Goal: Task Accomplishment & Management: Use online tool/utility

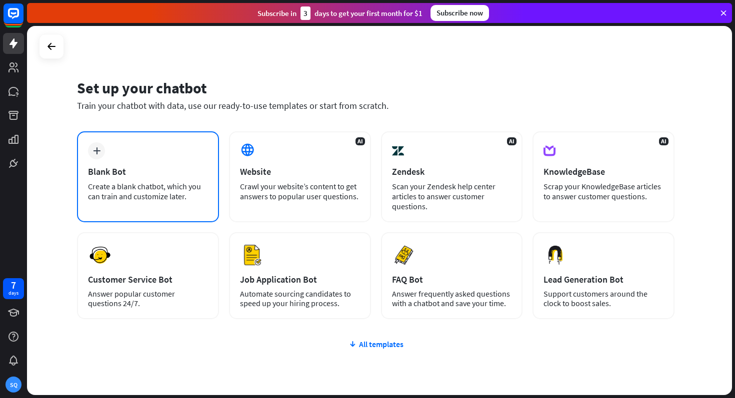
click at [122, 151] on div "plus Blank Bot Create a blank chatbot, which you can train and customize later." at bounding box center [148, 176] width 142 height 91
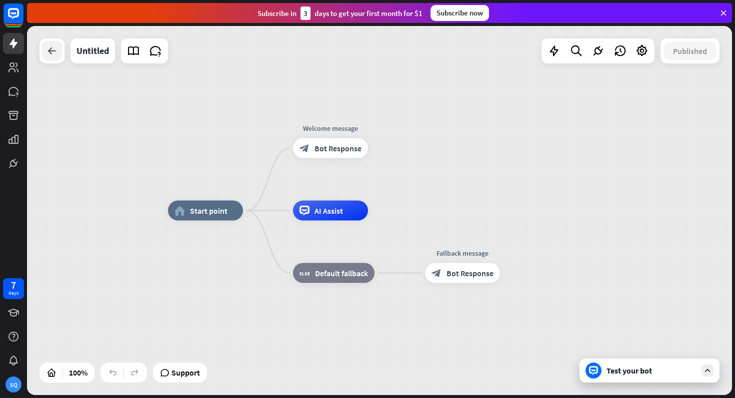
click at [56, 55] on icon at bounding box center [52, 51] width 12 height 12
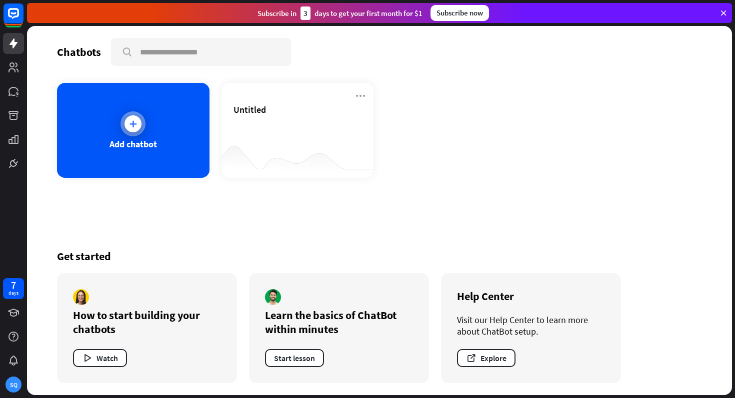
click at [111, 136] on div "Add chatbot" at bounding box center [133, 130] width 152 height 95
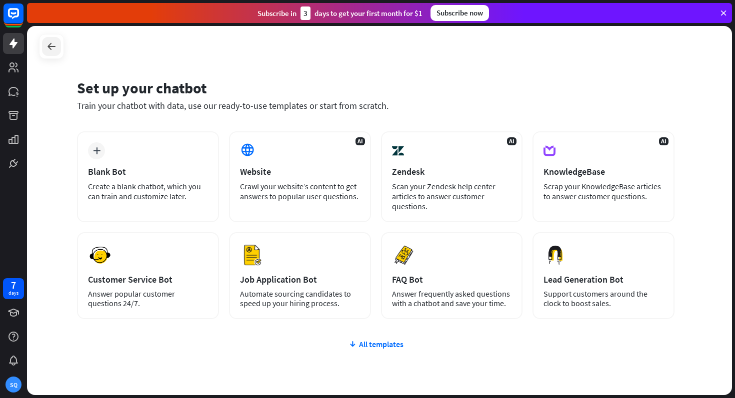
click at [57, 45] on icon at bounding box center [51, 46] width 12 height 12
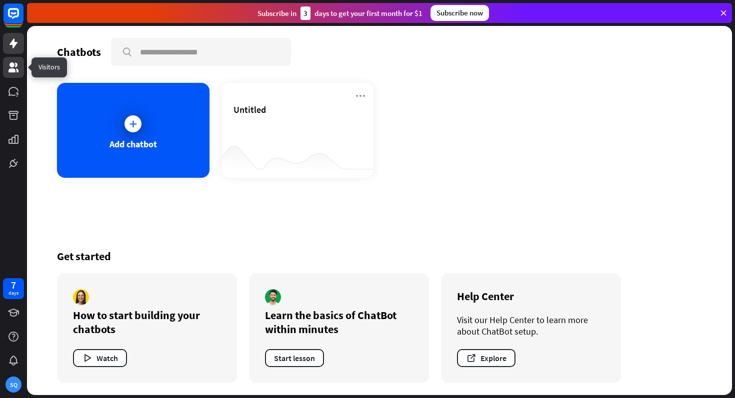
click at [16, 66] on icon at bounding box center [13, 67] width 12 height 12
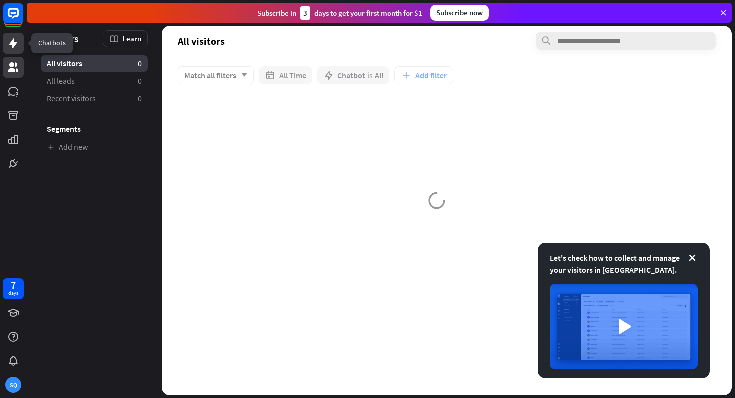
click at [15, 43] on icon at bounding box center [13, 43] width 8 height 10
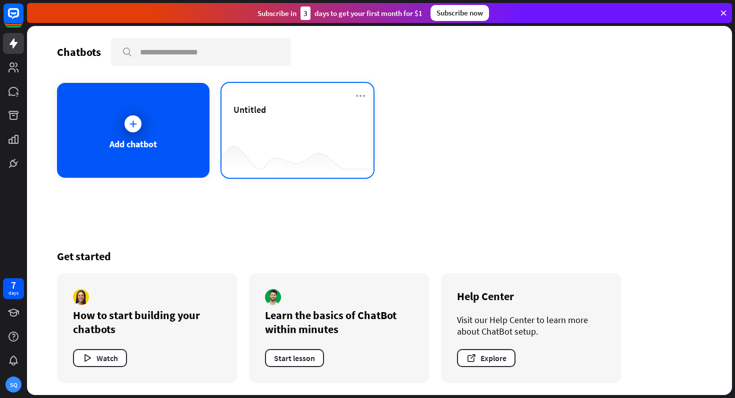
click at [252, 123] on div "Untitled" at bounding box center [297, 121] width 128 height 35
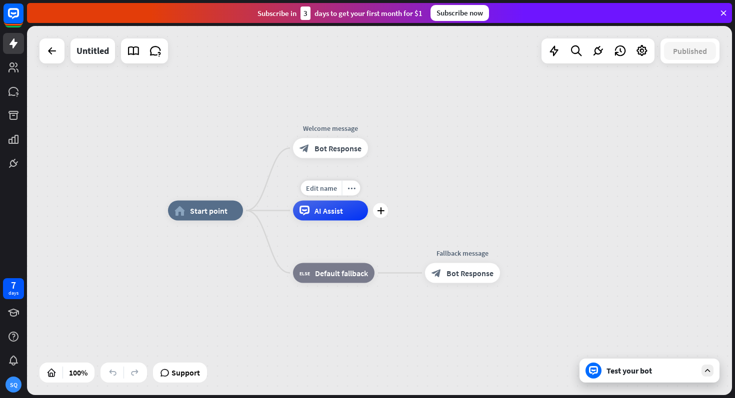
click at [317, 215] on div "AI Assist" at bounding box center [330, 211] width 75 height 20
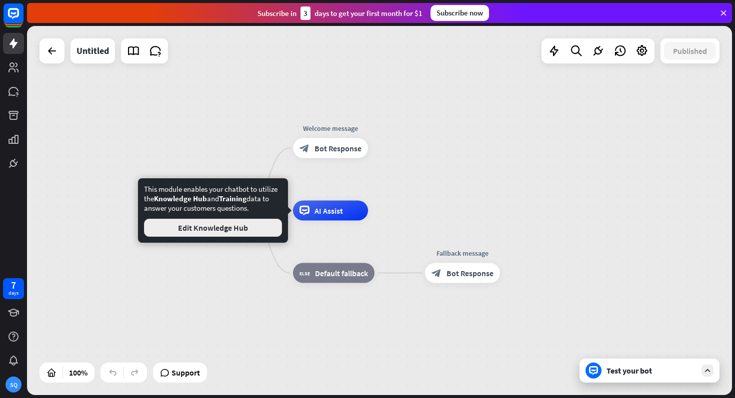
click at [265, 226] on button "Edit Knowledge Hub" at bounding box center [213, 228] width 138 height 18
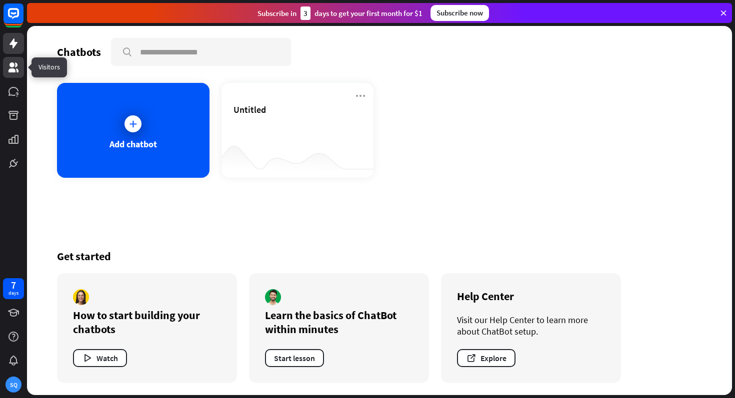
click at [14, 66] on icon at bounding box center [13, 67] width 12 height 12
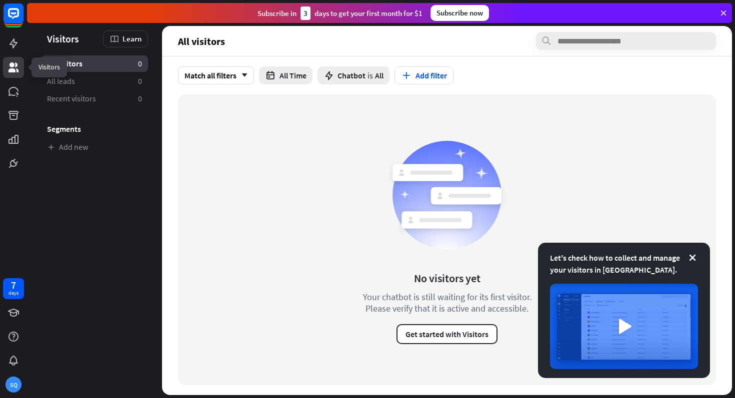
click at [14, 66] on icon at bounding box center [13, 67] width 12 height 12
